Goal: Navigation & Orientation: Find specific page/section

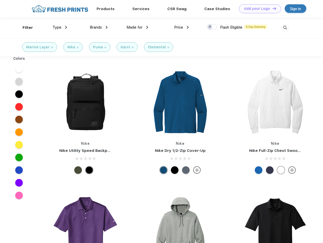
click at [258, 9] on link "Add your Logo Design Tool" at bounding box center [260, 8] width 42 height 9
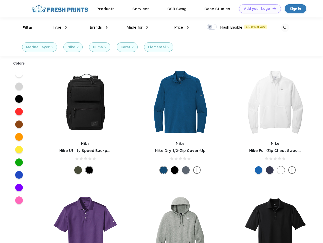
click at [0, 0] on div "Design Tool" at bounding box center [0, 0] width 0 height 0
click at [272, 8] on link "Add your Logo Design Tool" at bounding box center [260, 8] width 42 height 9
click at [24, 28] on div "Filter" at bounding box center [28, 28] width 10 height 6
click at [60, 27] on span "Type" at bounding box center [56, 27] width 9 height 5
click at [99, 27] on span "Brands" at bounding box center [96, 27] width 12 height 5
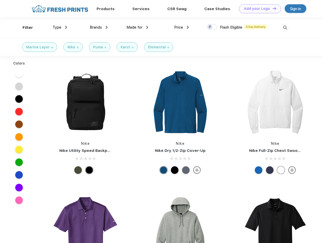
click at [137, 27] on span "Made for" at bounding box center [134, 27] width 16 height 5
click at [181, 27] on span "Price" at bounding box center [178, 27] width 9 height 5
click at [212, 27] on div at bounding box center [212, 27] width 10 height 6
click at [210, 27] on input "checkbox" at bounding box center [208, 25] width 3 height 3
click at [285, 28] on img at bounding box center [285, 28] width 8 height 8
